Goal: Information Seeking & Learning: Learn about a topic

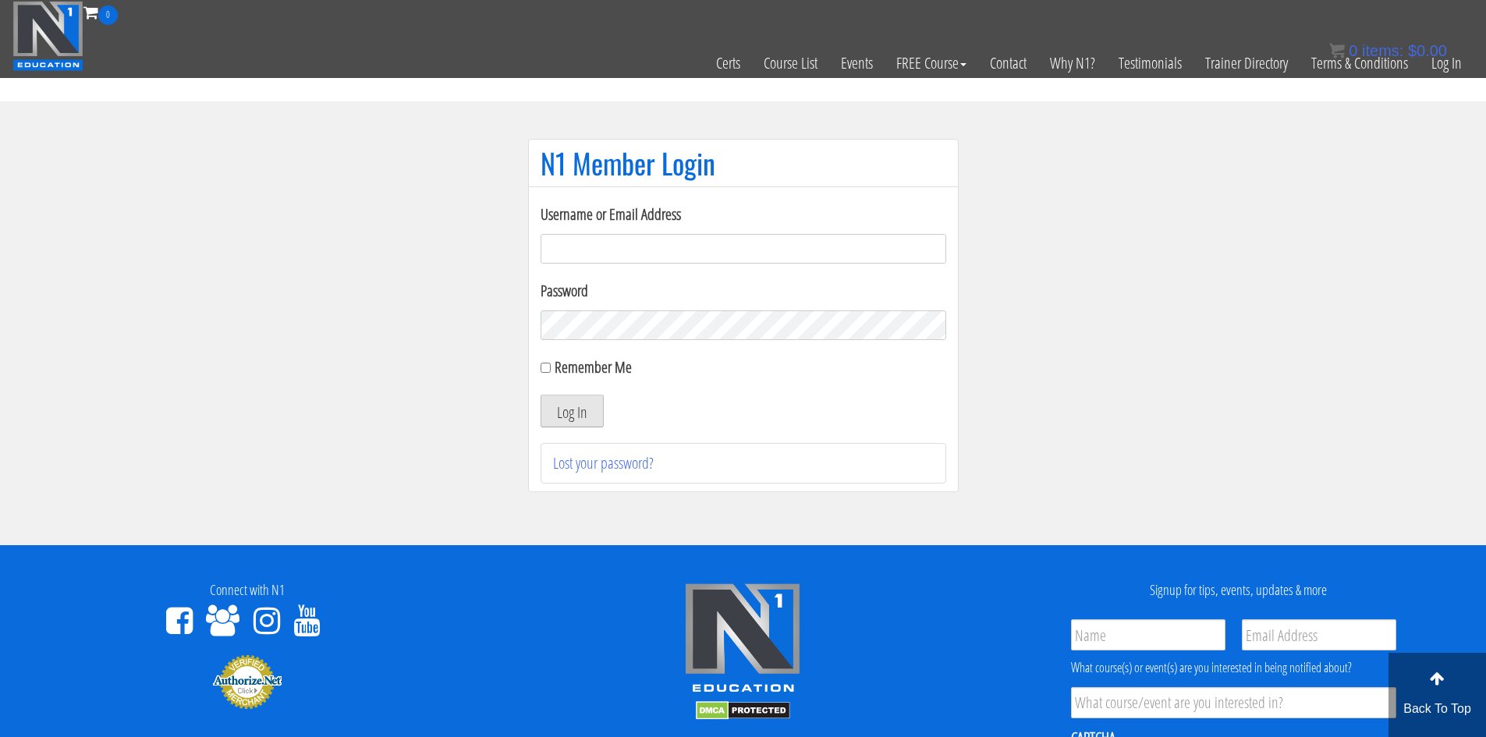
type input "[EMAIL_ADDRESS][DOMAIN_NAME]"
click at [579, 407] on button "Log In" at bounding box center [571, 411] width 63 height 33
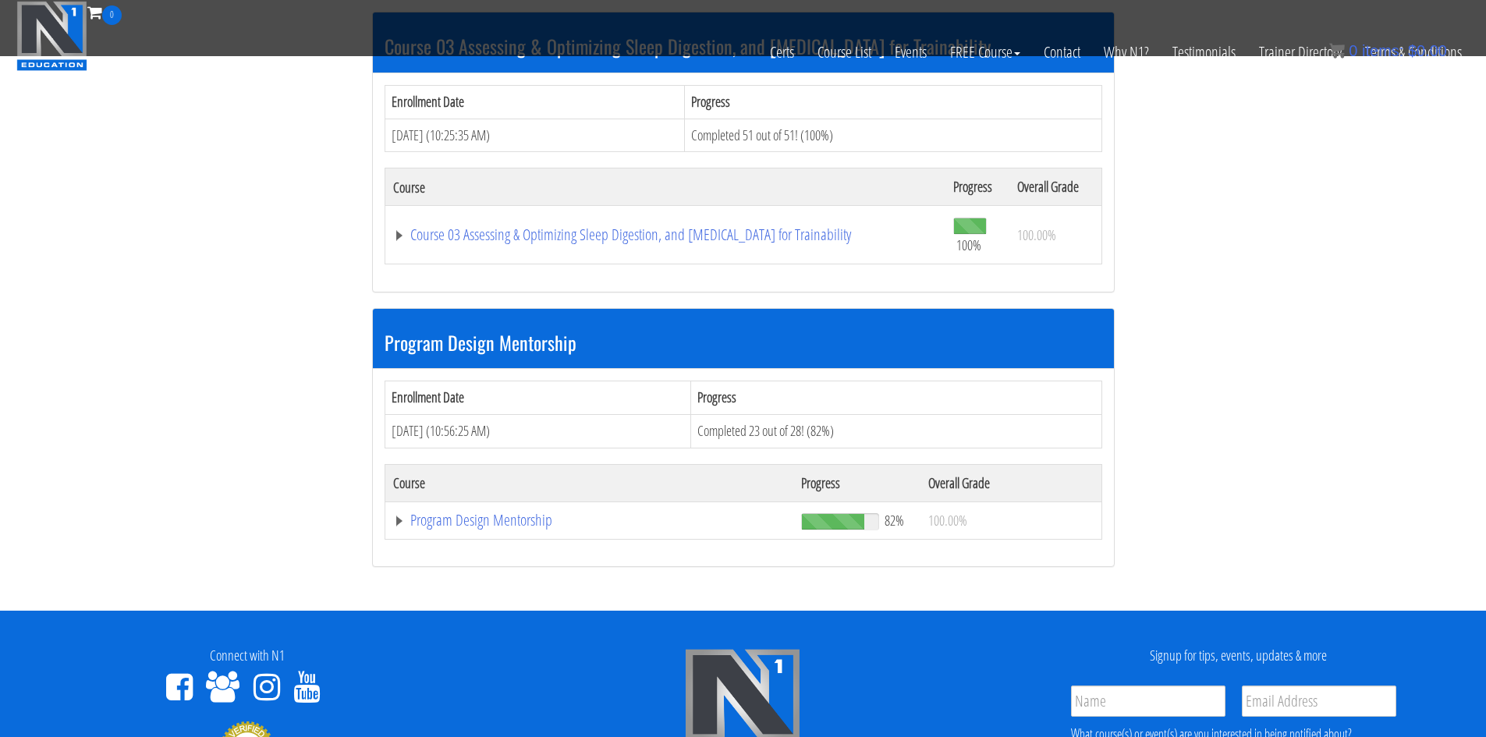
scroll to position [1092, 0]
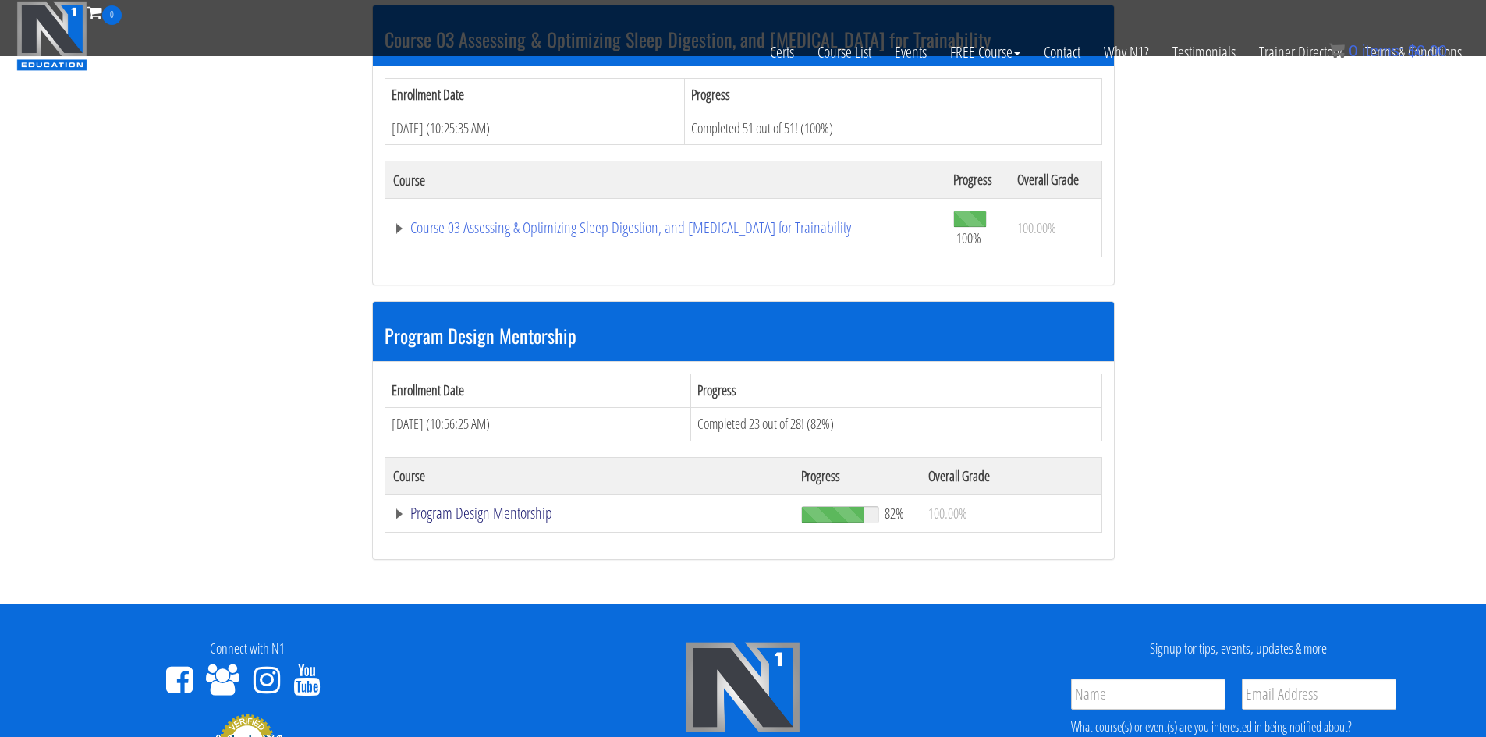
click at [512, 511] on link "Program Design Mentorship" at bounding box center [589, 513] width 392 height 16
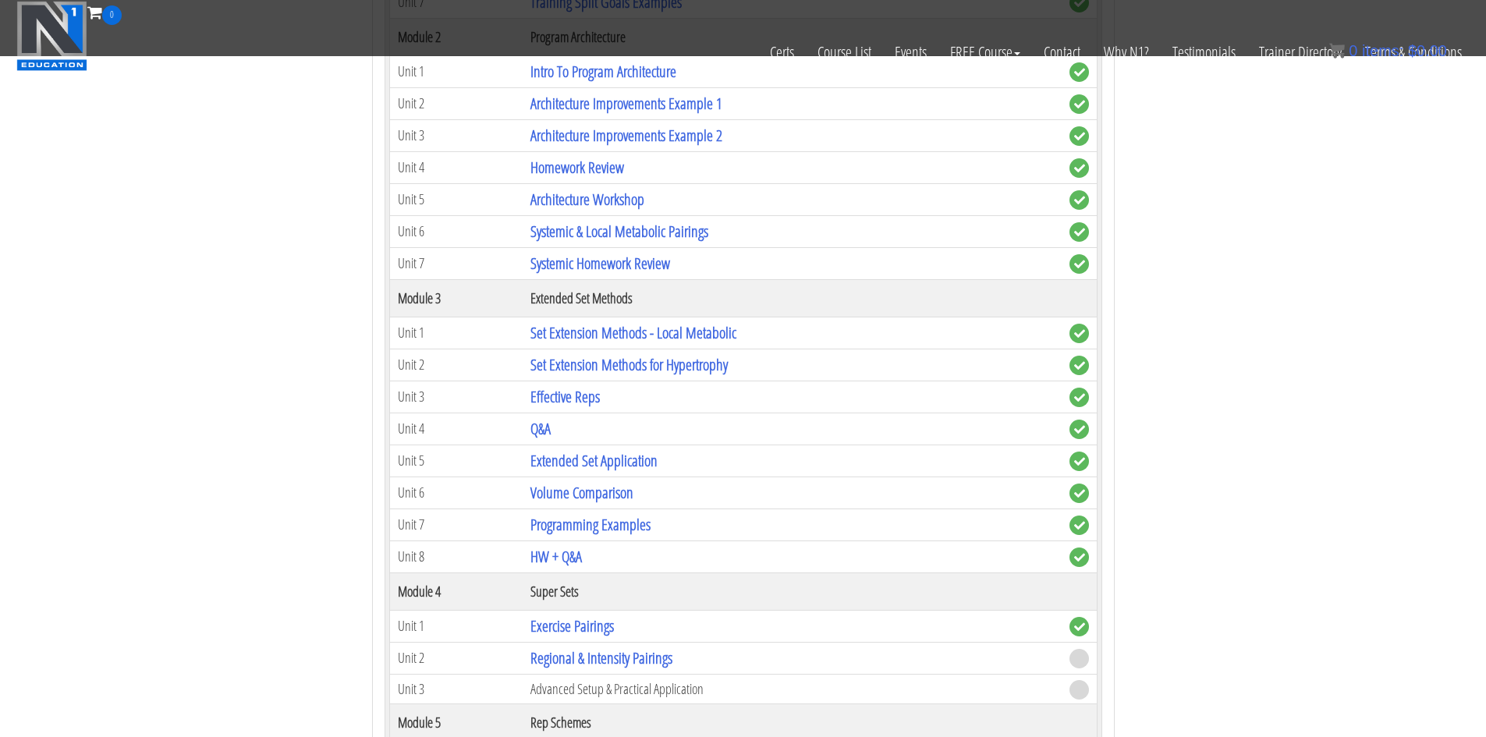
scroll to position [2184, 0]
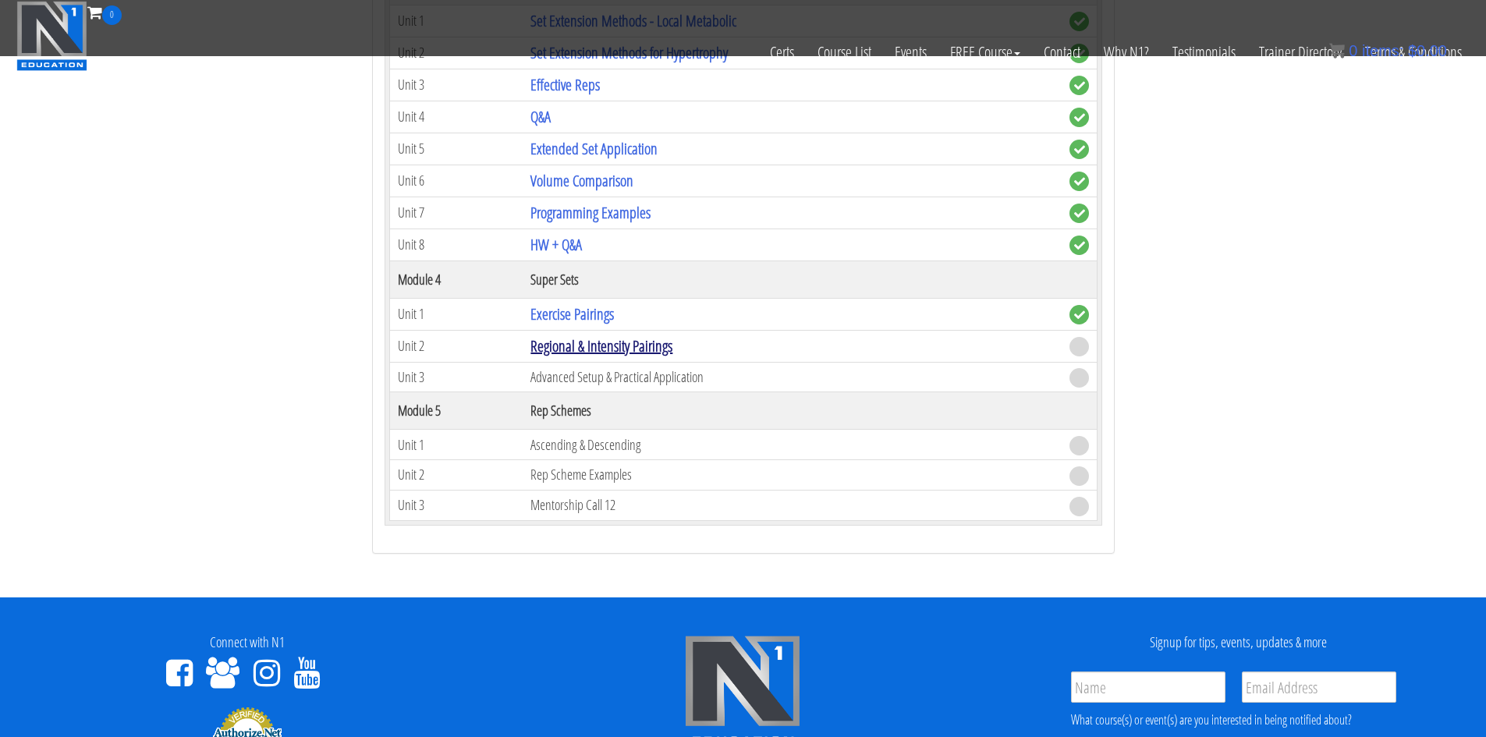
click at [618, 347] on link "Regional & Intensity Pairings" at bounding box center [601, 345] width 142 height 21
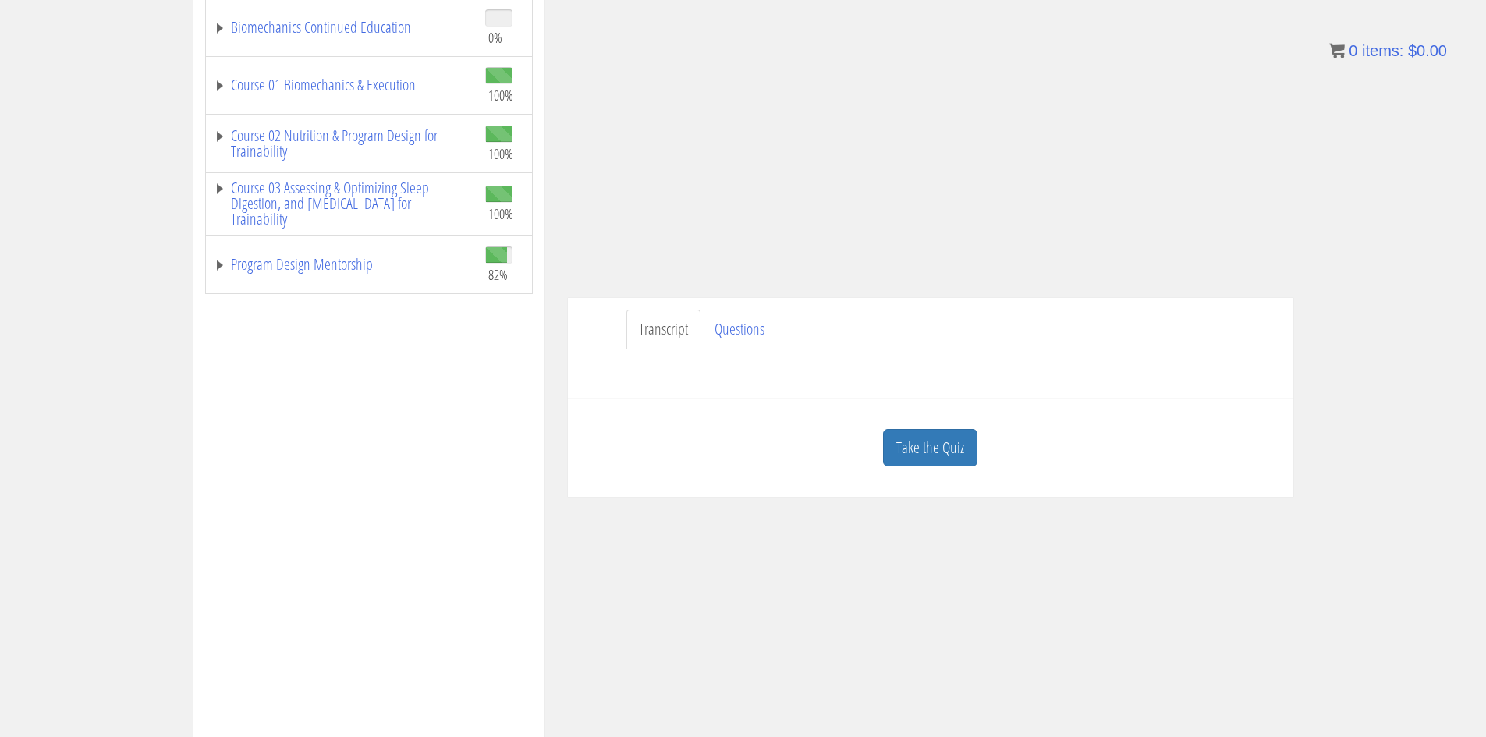
scroll to position [390, 0]
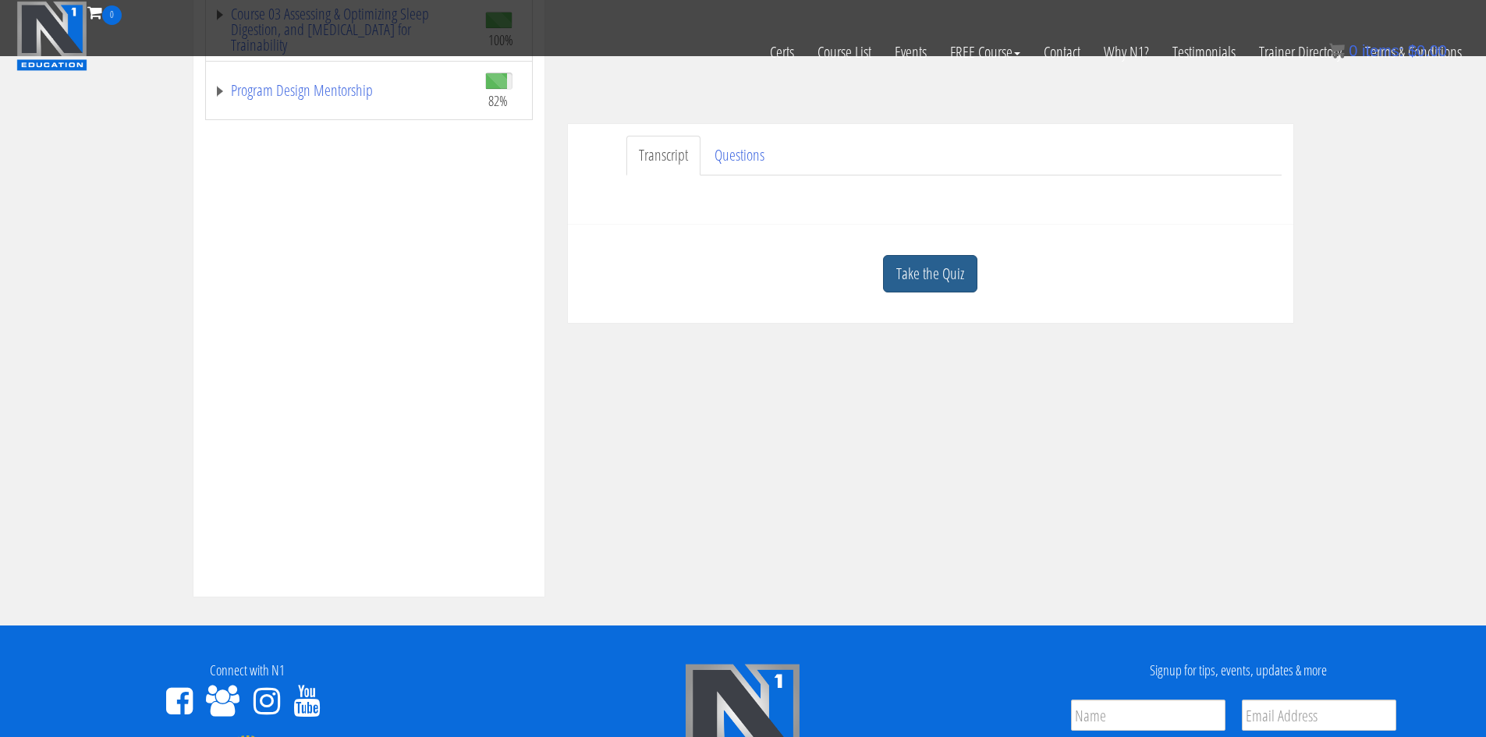
click at [909, 282] on link "Take the Quiz" at bounding box center [930, 274] width 94 height 38
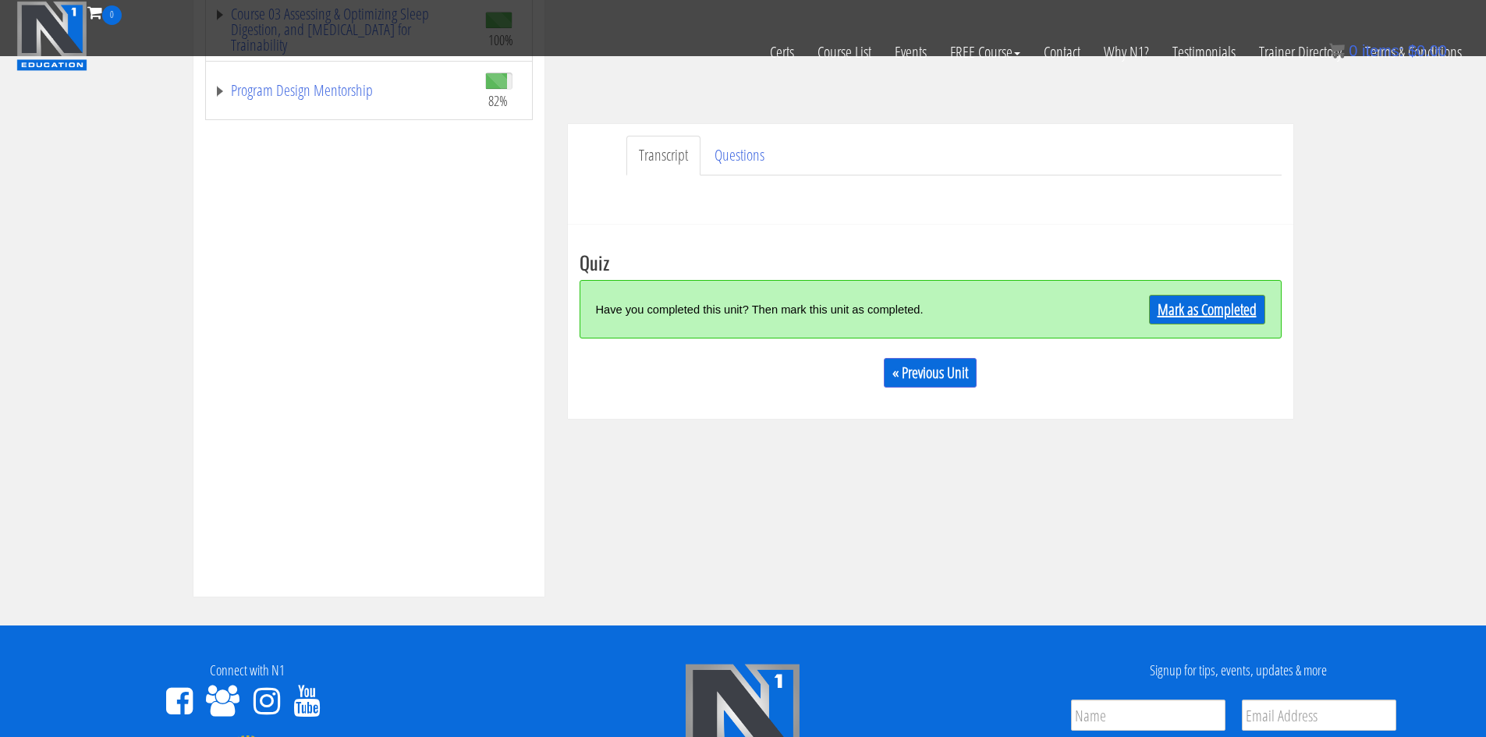
click at [1198, 302] on link "Mark as Completed" at bounding box center [1207, 310] width 116 height 30
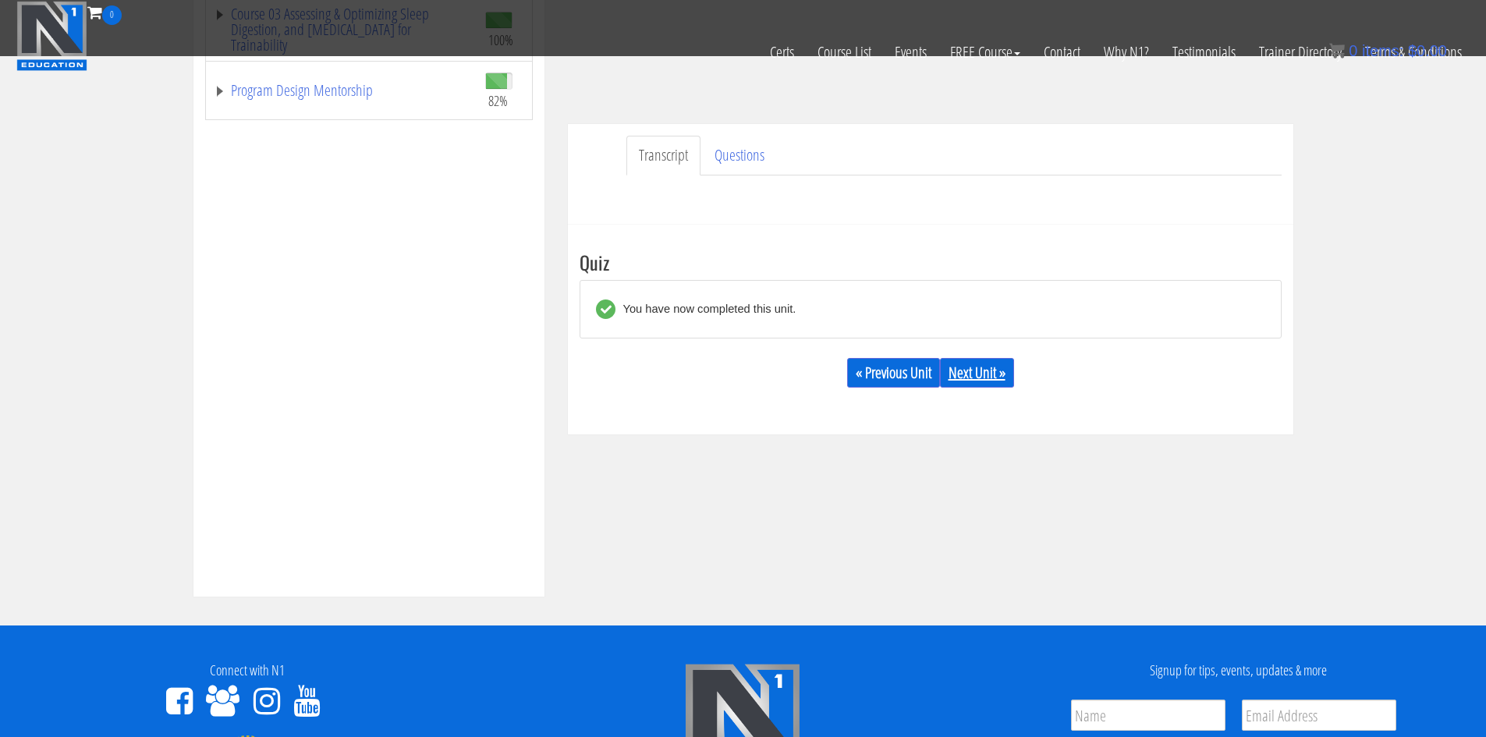
click at [978, 365] on link "Next Unit »" at bounding box center [977, 373] width 74 height 30
